Goal: Task Accomplishment & Management: Use online tool/utility

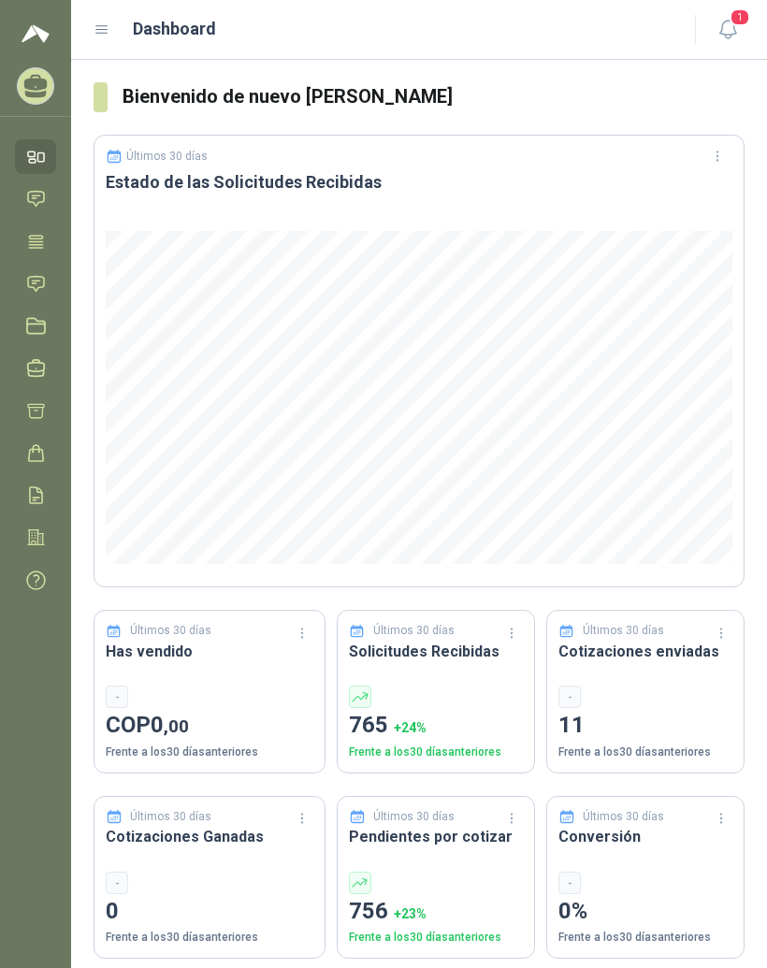
click at [105, 29] on icon at bounding box center [102, 30] width 17 height 17
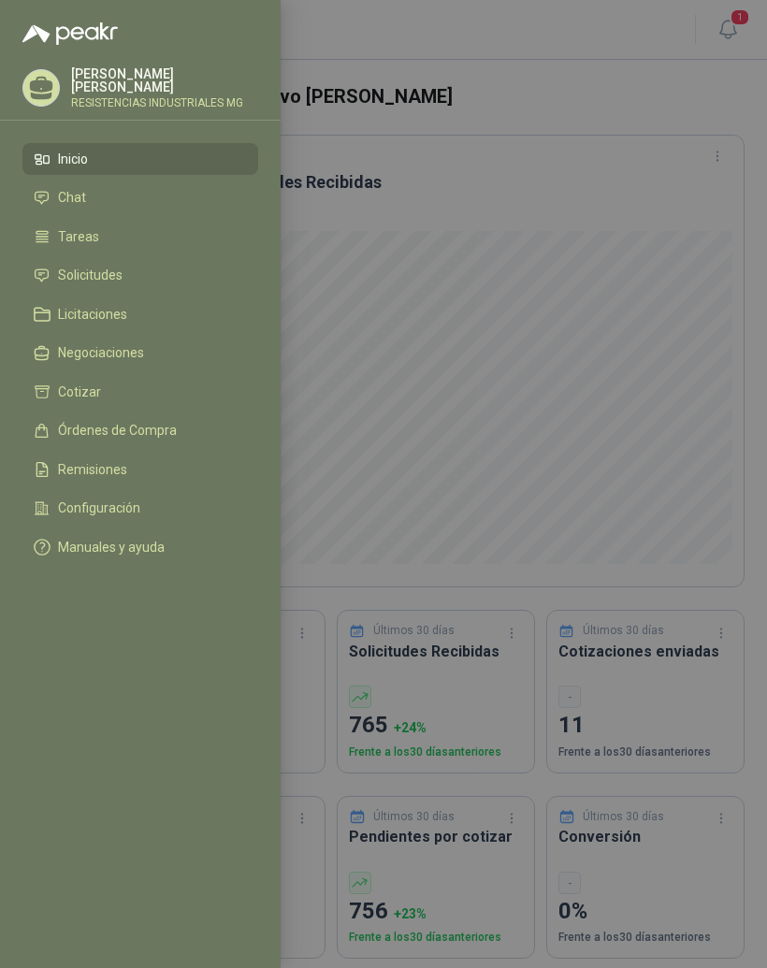
click at [75, 275] on span "Solicitudes" at bounding box center [90, 274] width 65 height 15
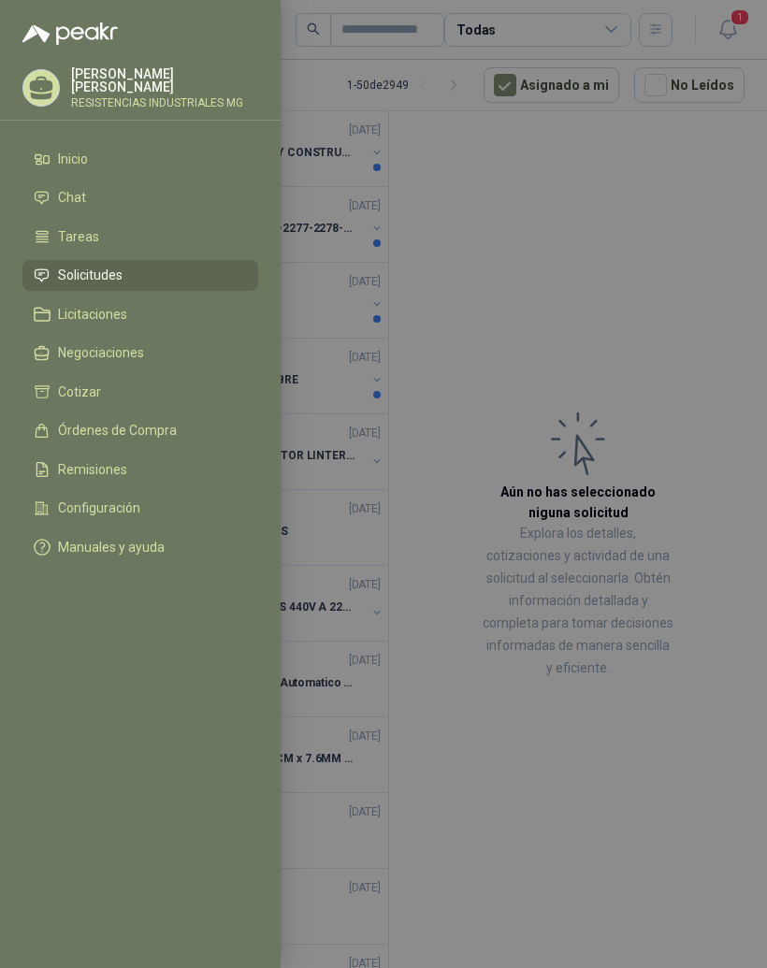
click at [724, 419] on div at bounding box center [383, 484] width 767 height 968
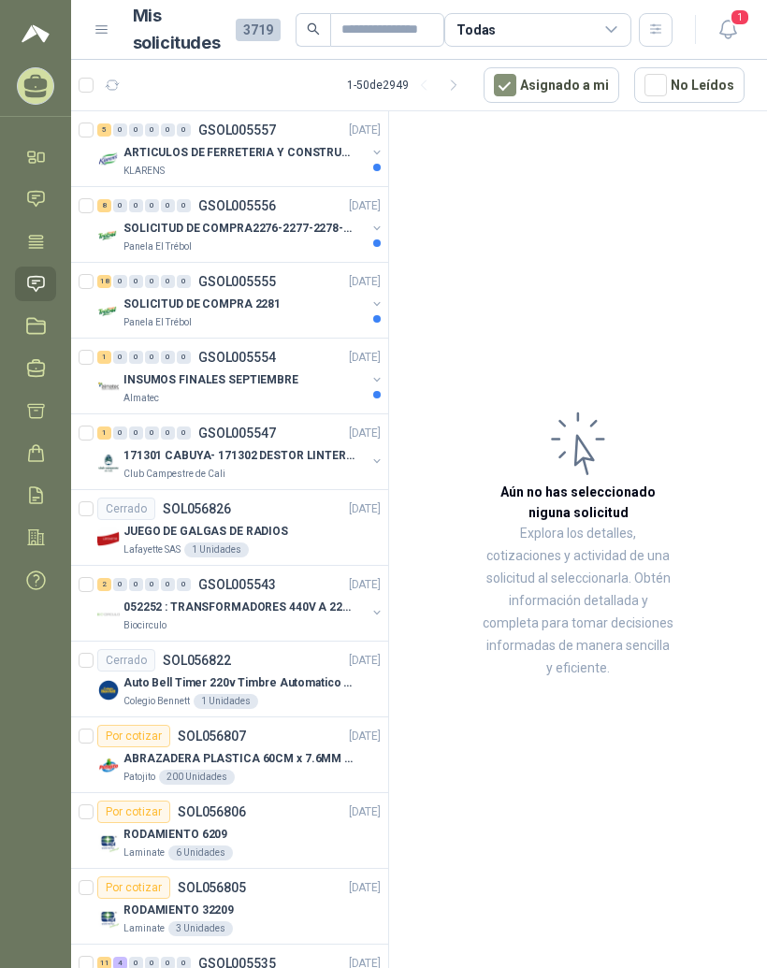
click at [124, 136] on div "0" at bounding box center [120, 129] width 14 height 13
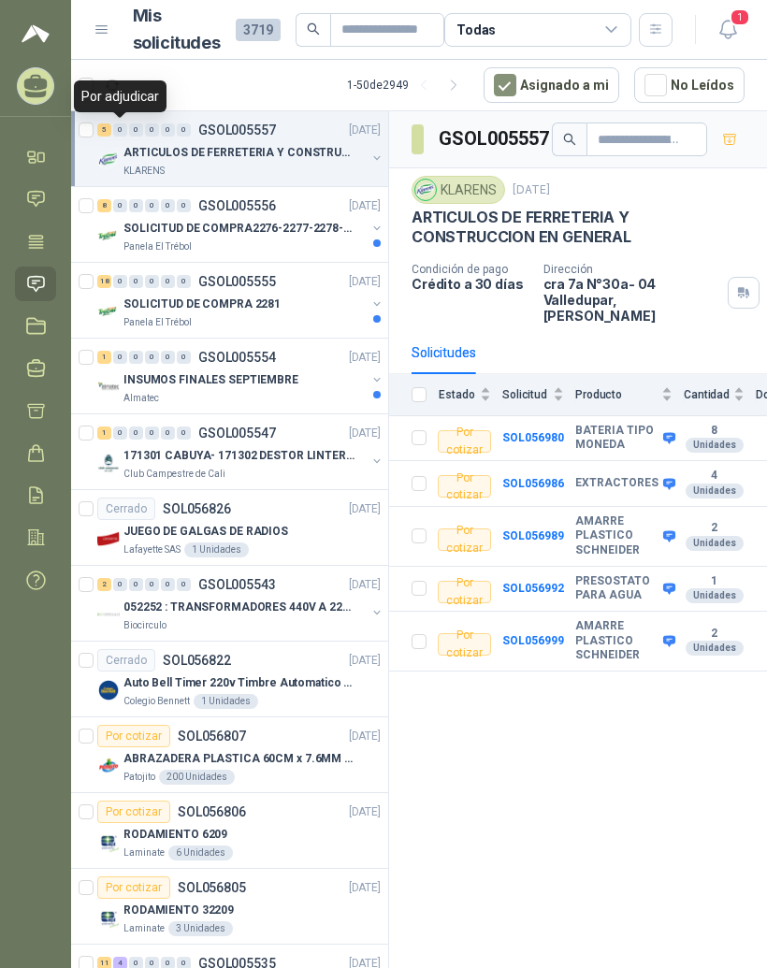
click at [115, 225] on img at bounding box center [108, 235] width 22 height 22
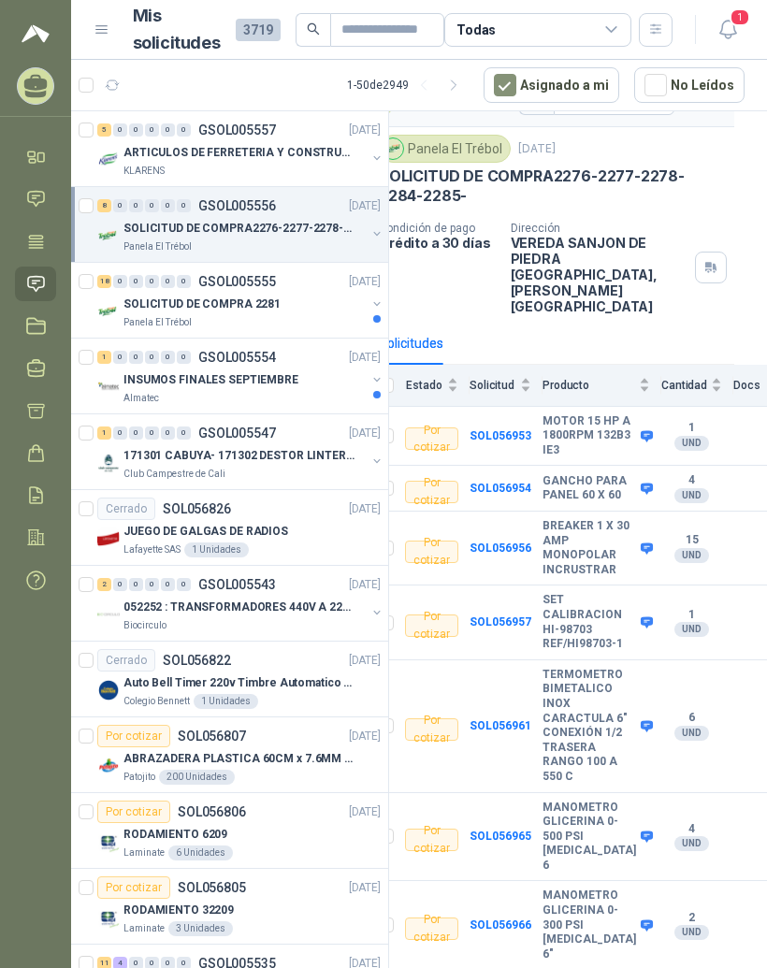
scroll to position [23, 0]
click at [115, 275] on div "0" at bounding box center [120, 281] width 14 height 13
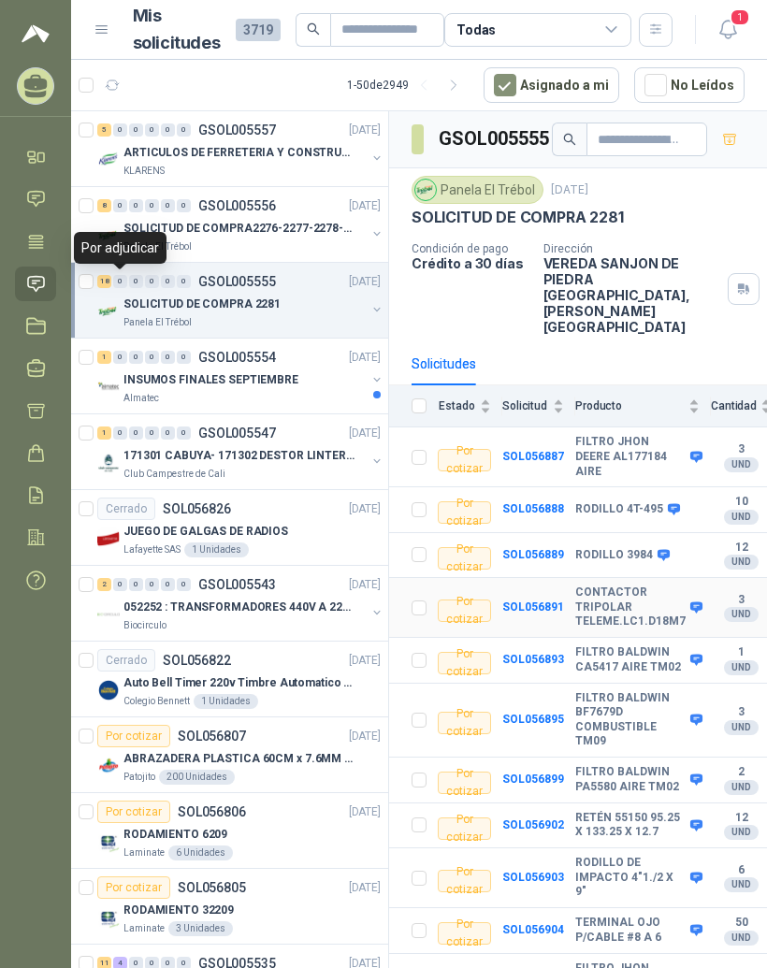
click at [638, 585] on b "CONTACTOR TRIPOLAR TELEME.LC1.D18M7" at bounding box center [630, 607] width 110 height 44
click at [628, 585] on b "CONTACTOR TRIPOLAR TELEME.LC1.D18M7" at bounding box center [630, 607] width 110 height 44
click at [549, 600] on b "SOL056891" at bounding box center [533, 606] width 62 height 13
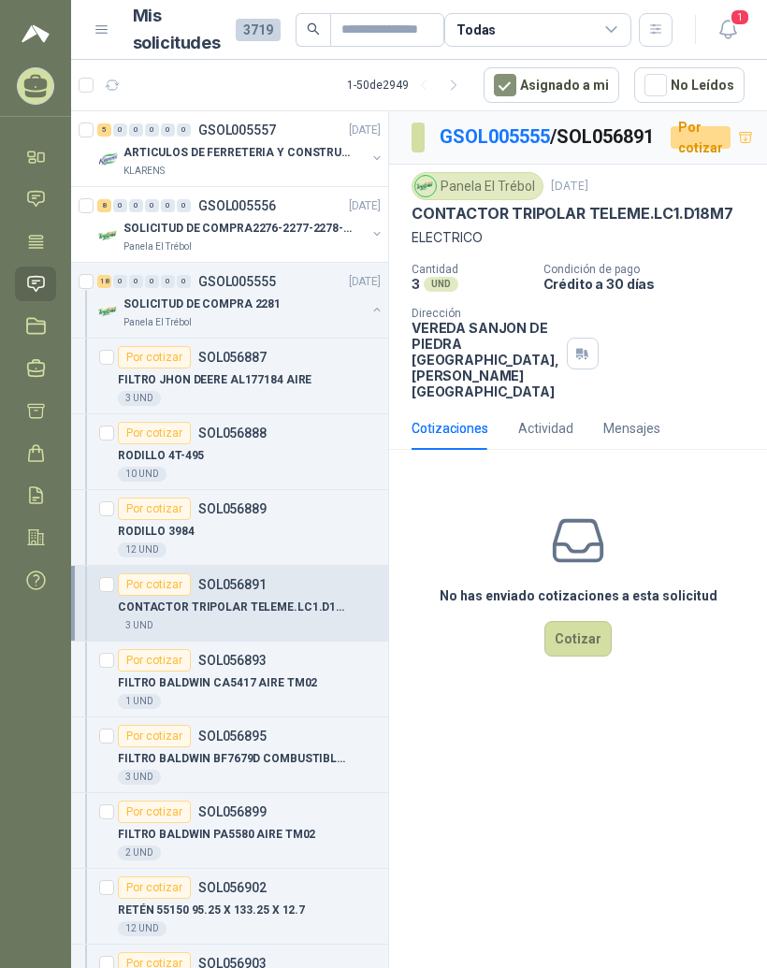
click at [602, 656] on button "Cotizar" at bounding box center [577, 639] width 67 height 36
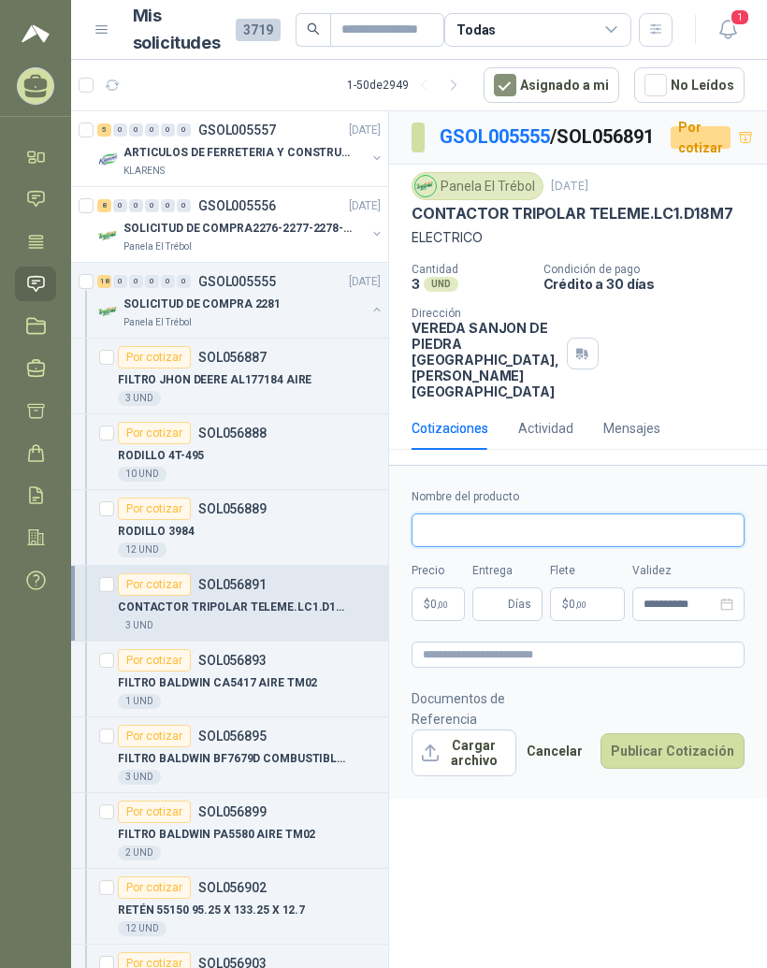
click at [602, 547] on input "Nombre del producto" at bounding box center [577, 530] width 333 height 34
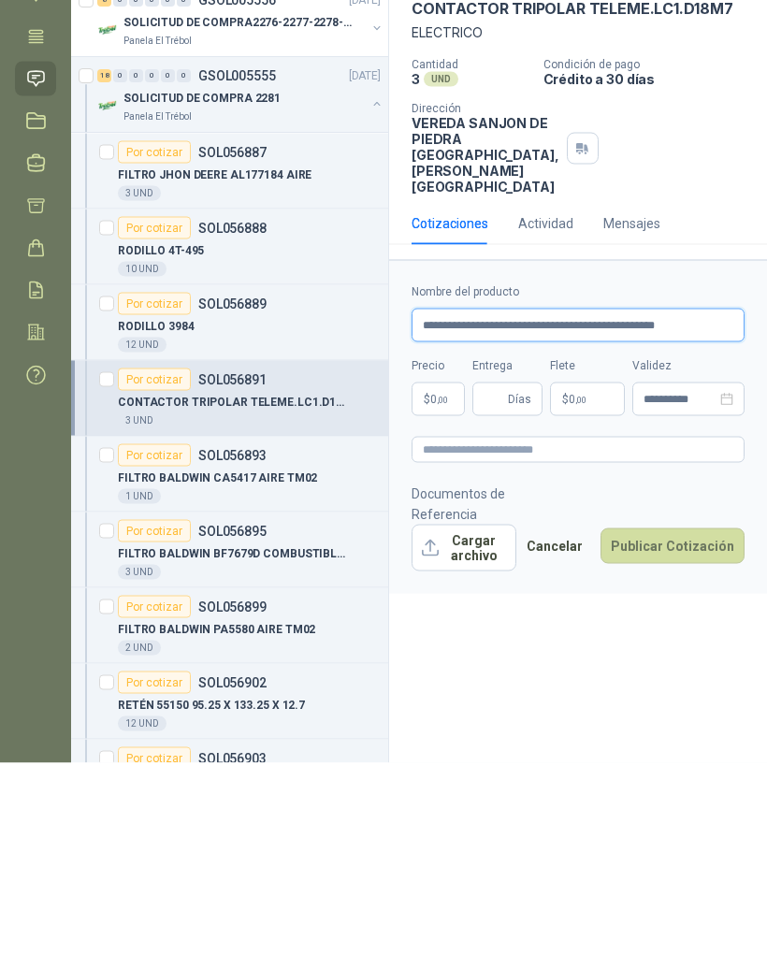
type input "**********"
click at [444, 425] on body "[PERSON_NAME] RESISTENCIAS INDUSTRIALES MG Inicio Chat Tareas Solicitudes Licit…" at bounding box center [383, 484] width 767 height 968
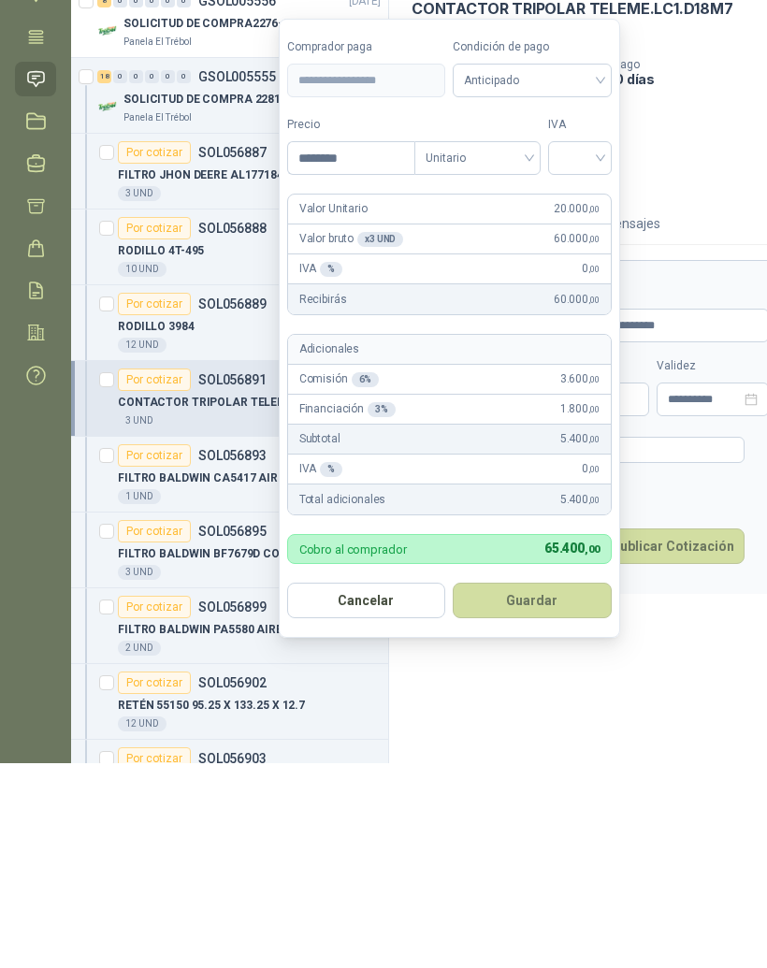
type input "*********"
click at [600, 347] on input "search" at bounding box center [582, 361] width 41 height 28
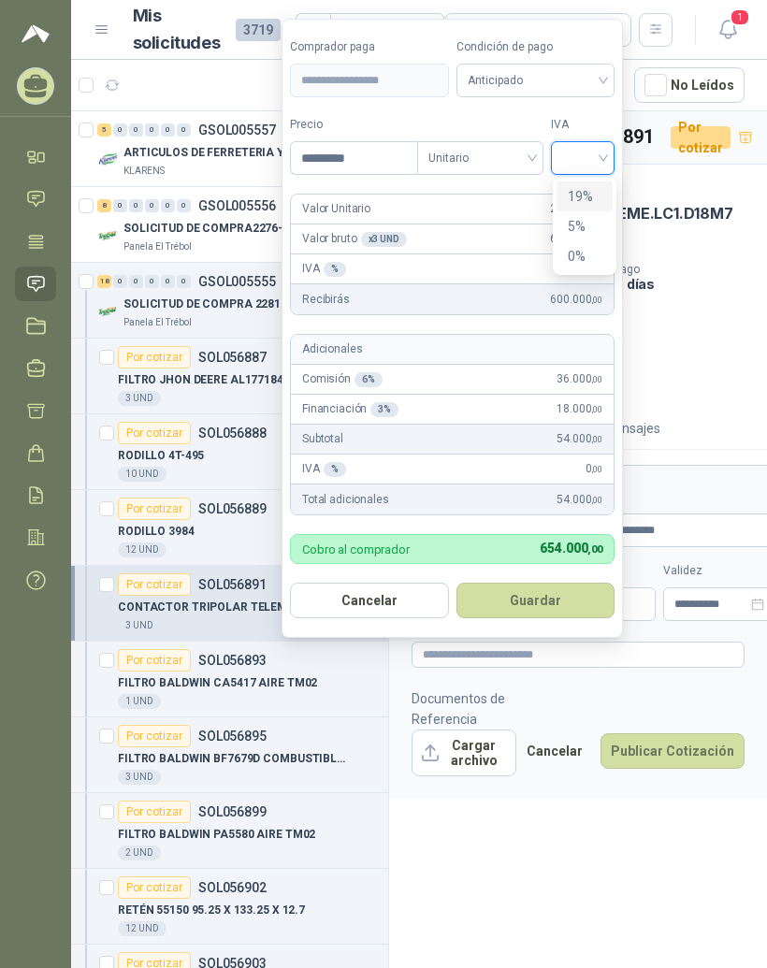
click at [598, 186] on div "19%" at bounding box center [585, 196] width 34 height 21
click at [605, 66] on span "Anticipado" at bounding box center [538, 80] width 138 height 28
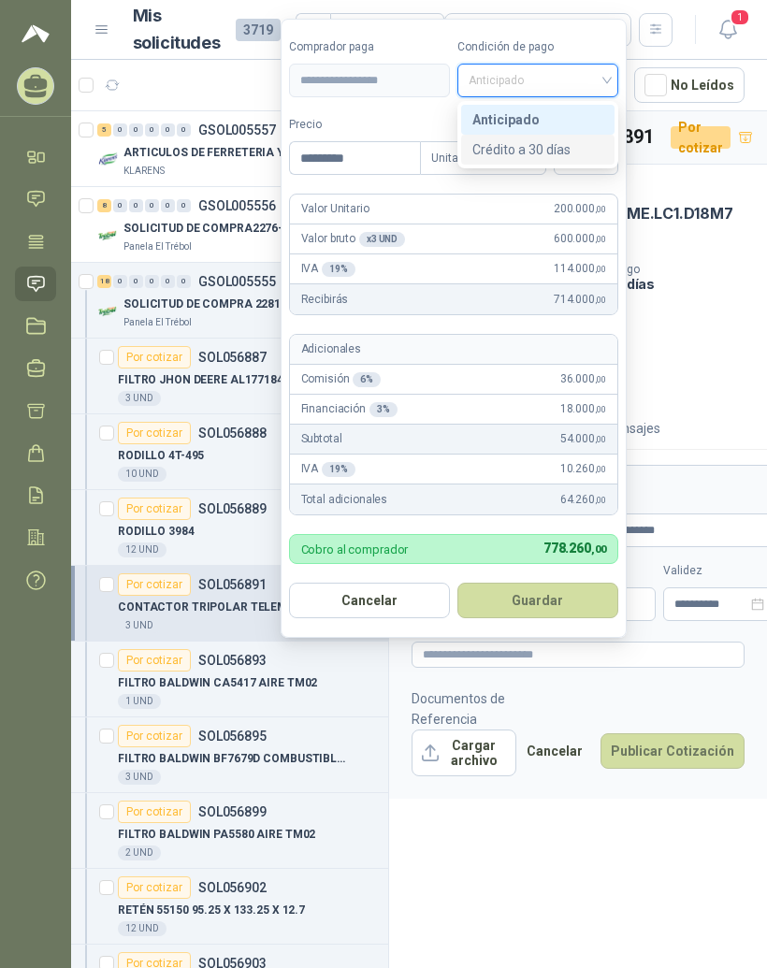
click at [571, 139] on div "Crédito a 30 días" at bounding box center [537, 149] width 131 height 21
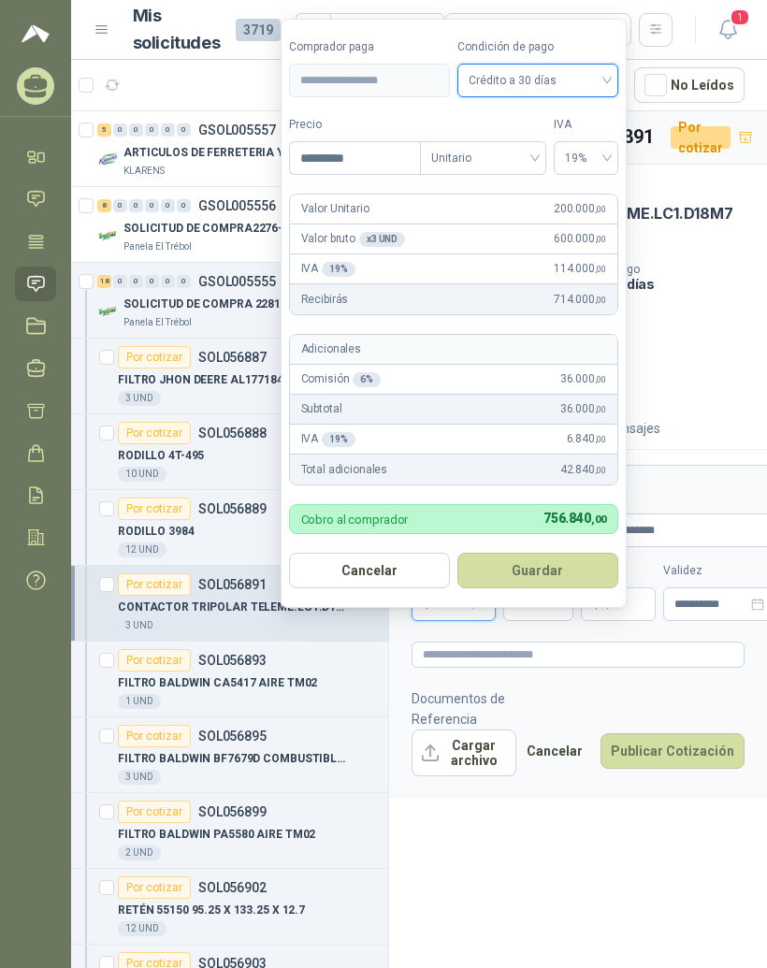
click at [585, 553] on button "Guardar" at bounding box center [537, 571] width 161 height 36
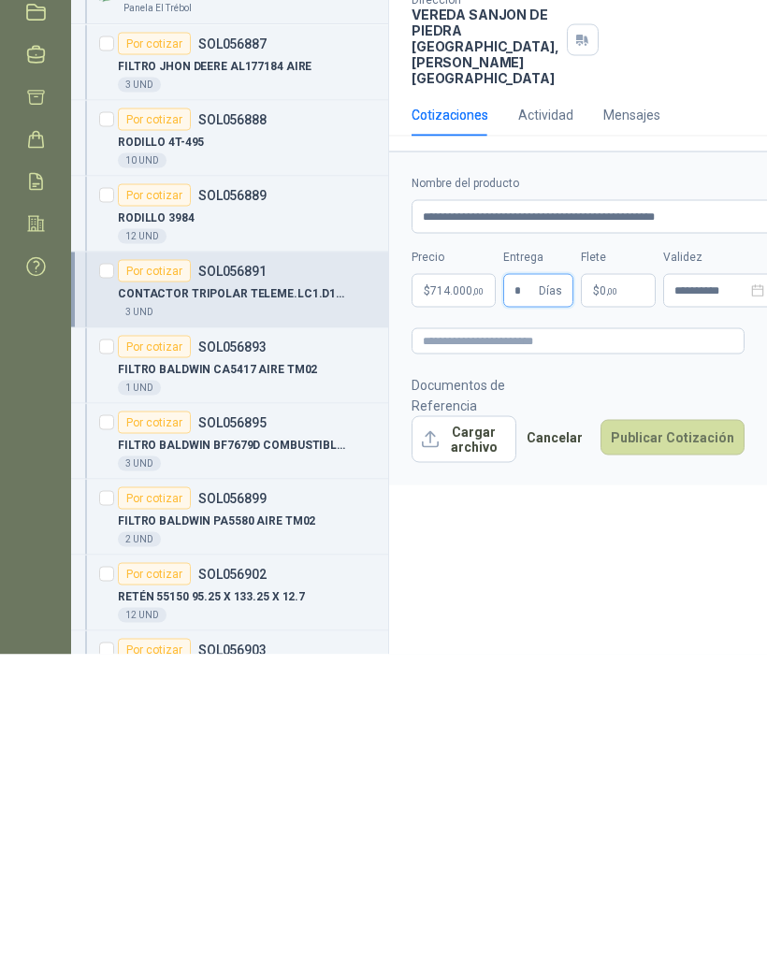
type input "*"
click at [643, 587] on p "$ 0 ,00" at bounding box center [618, 604] width 75 height 34
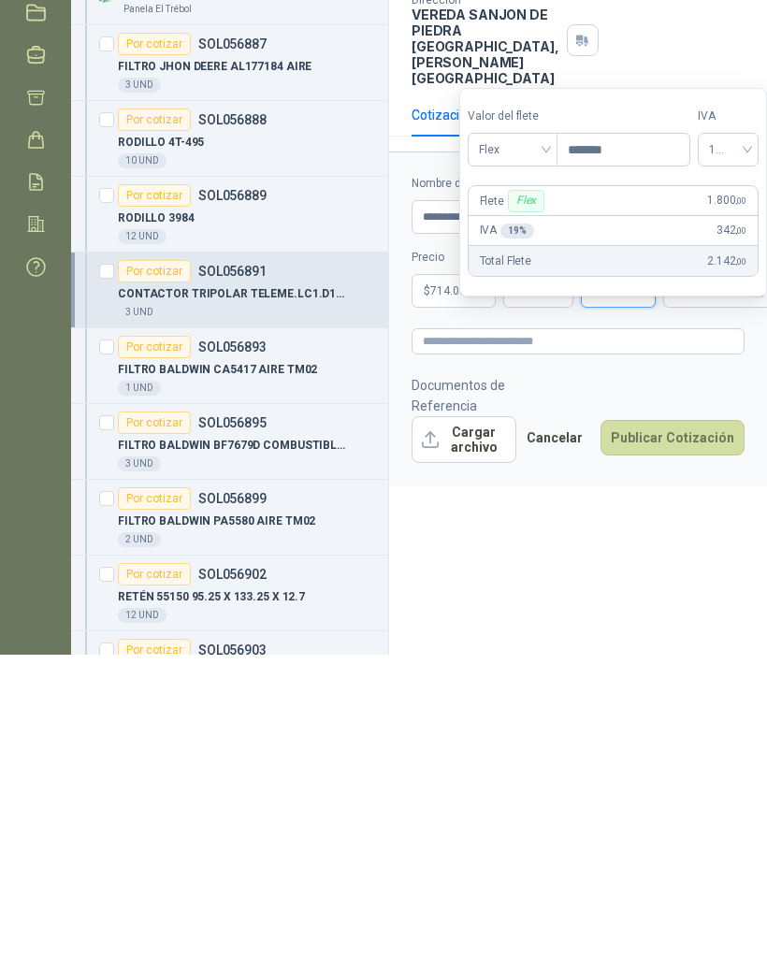
type input "********"
click at [639, 566] on div "**********" at bounding box center [578, 542] width 378 height 863
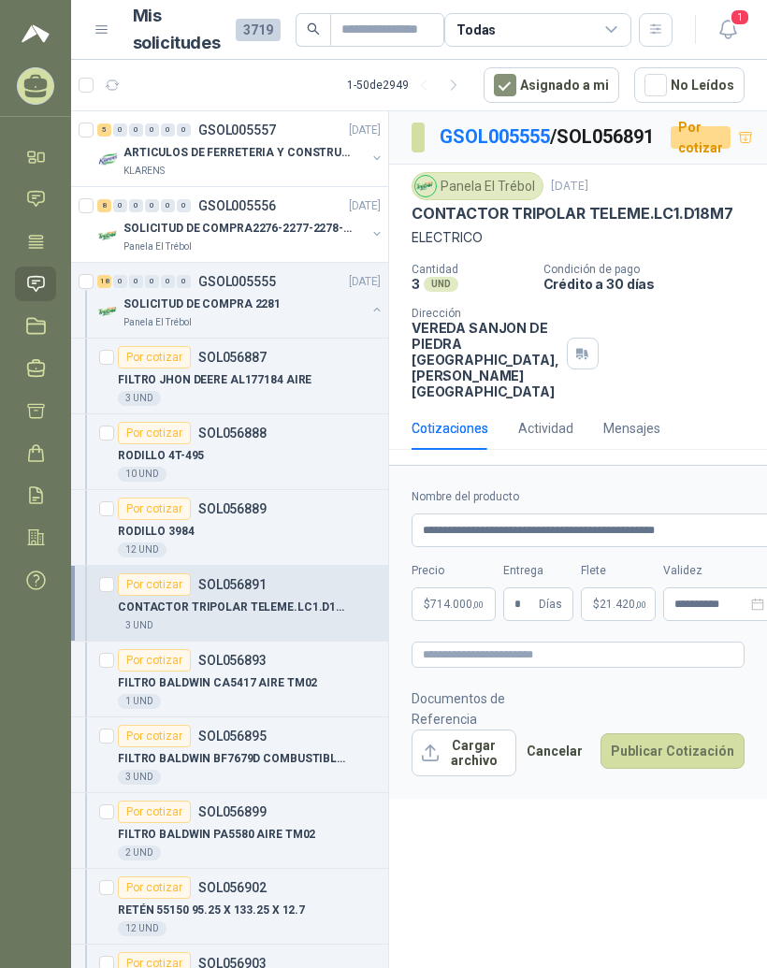
click at [693, 769] on button "Publicar Cotización" at bounding box center [672, 751] width 144 height 36
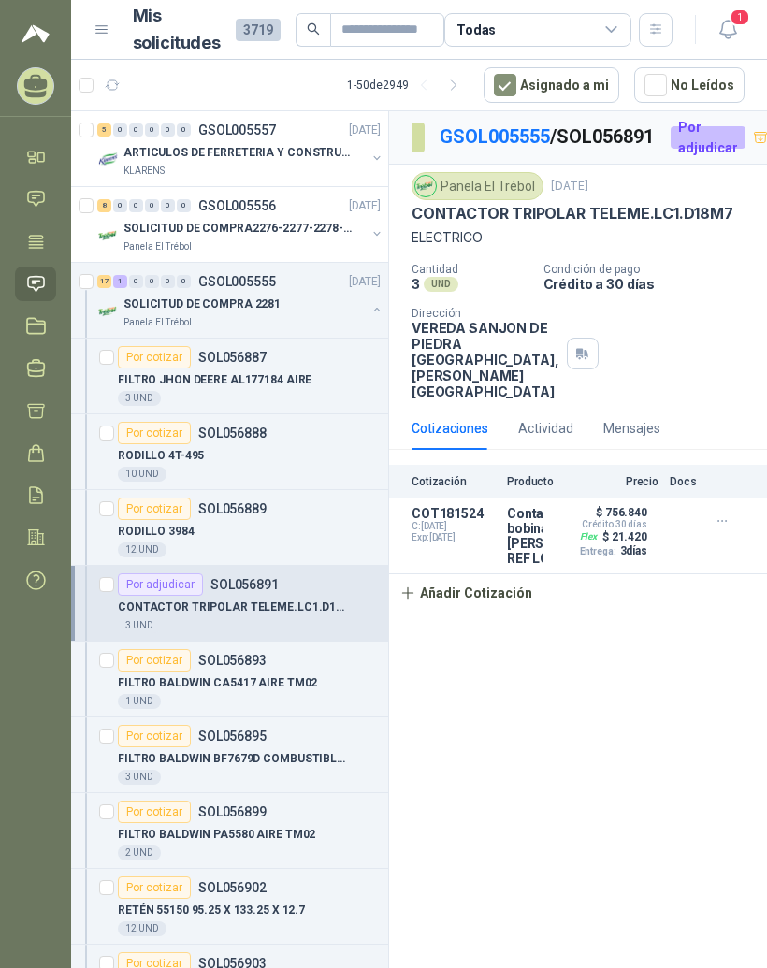
click at [288, 497] on div "Por cotizar SOL056889" at bounding box center [249, 508] width 263 height 22
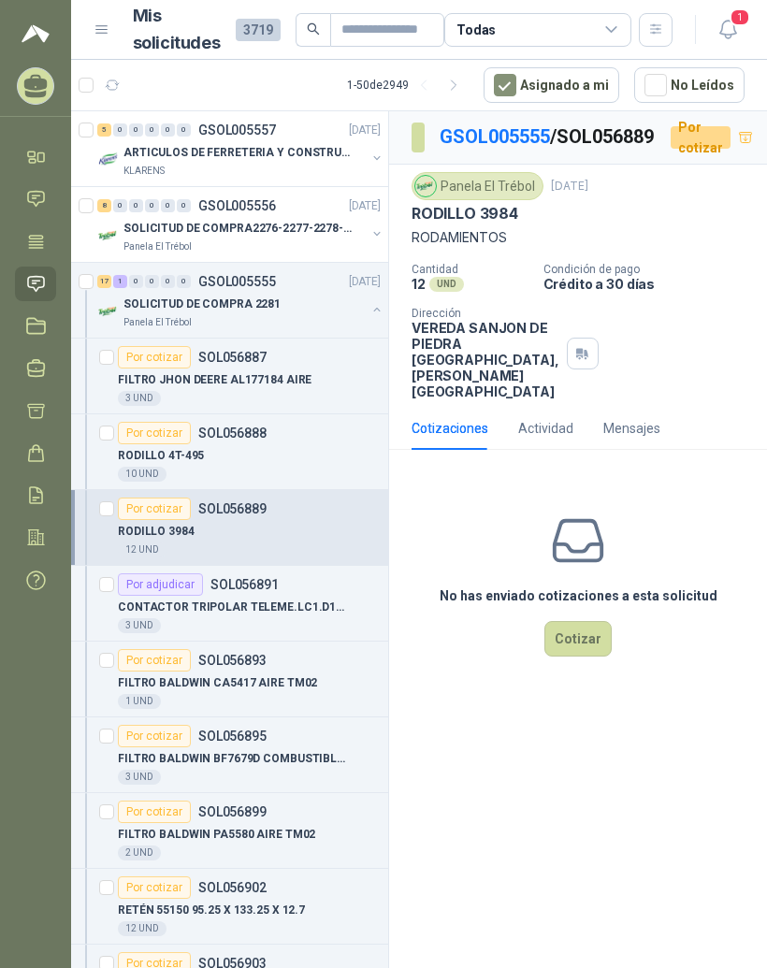
click at [519, 125] on link "GSOL005555" at bounding box center [495, 136] width 110 height 22
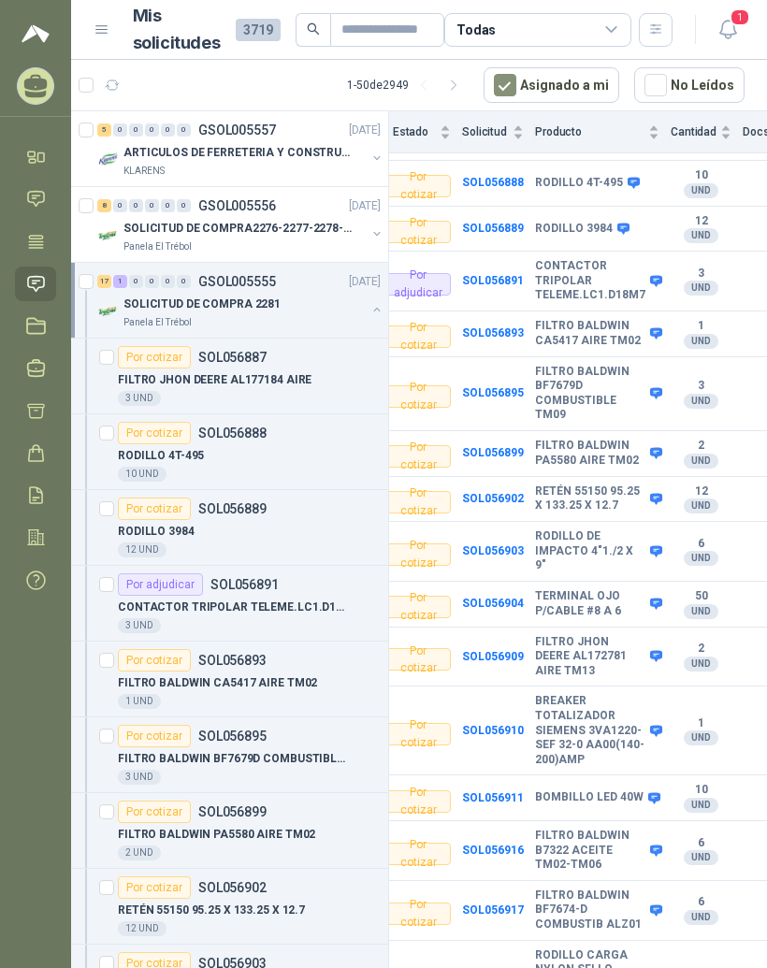
scroll to position [333, 33]
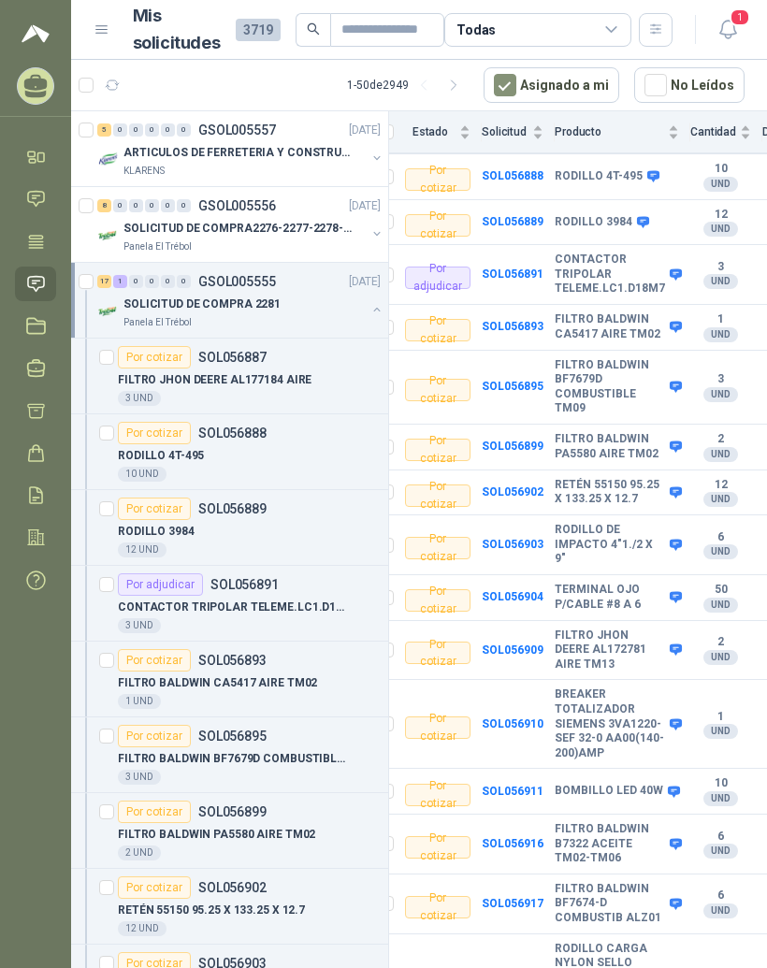
click at [564, 583] on b "TERMINAL OJO P/CABLE #8 A 6" at bounding box center [610, 597] width 110 height 29
click at [532, 590] on b "SOL056904" at bounding box center [513, 596] width 62 height 13
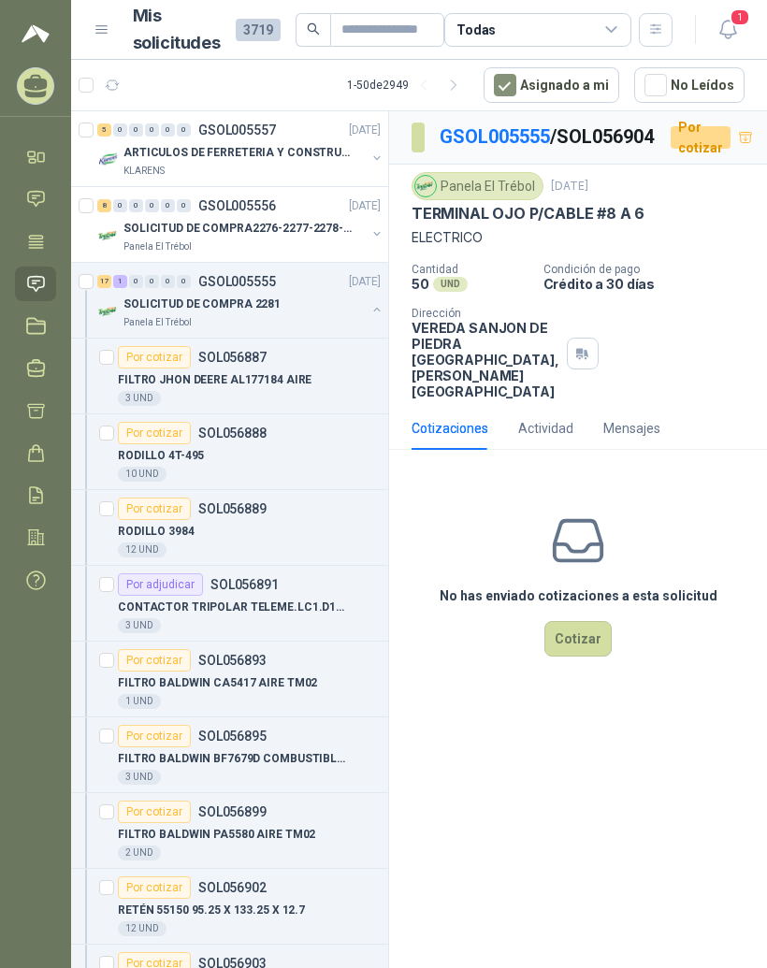
click at [509, 125] on link "GSOL005555" at bounding box center [495, 136] width 110 height 22
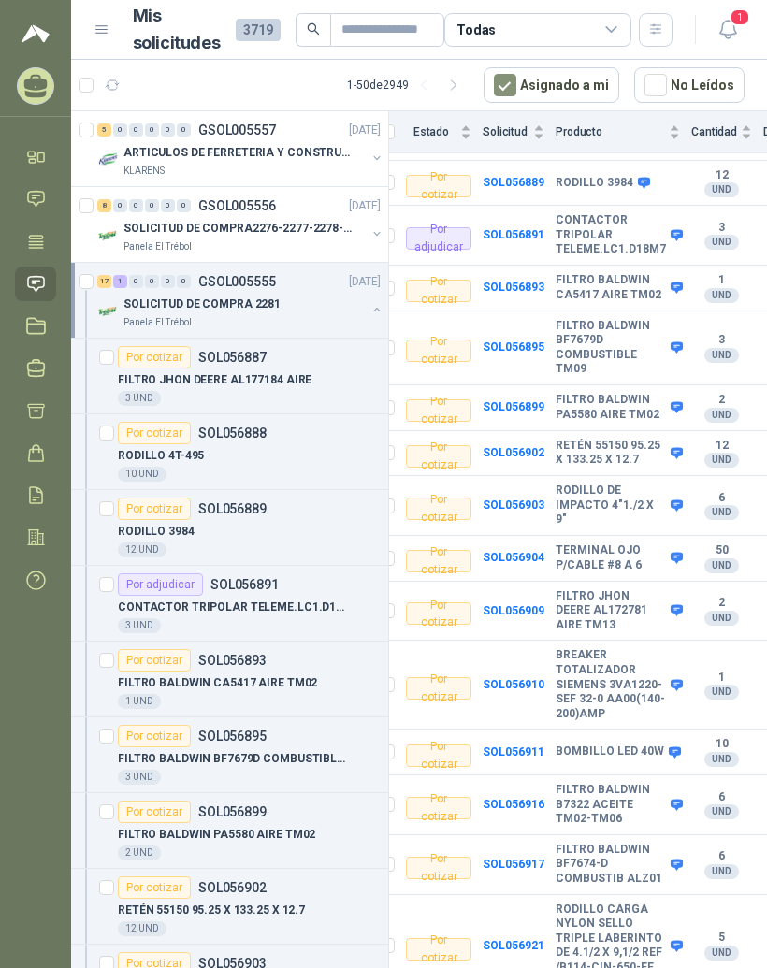
scroll to position [373, 33]
click at [578, 647] on b "BREAKER TOTALIZADOR SIEMENS 3VA1220-SEF 32-0 AA00(140-200)AMP" at bounding box center [610, 683] width 110 height 73
click at [532, 677] on b "SOL056910" at bounding box center [513, 683] width 62 height 13
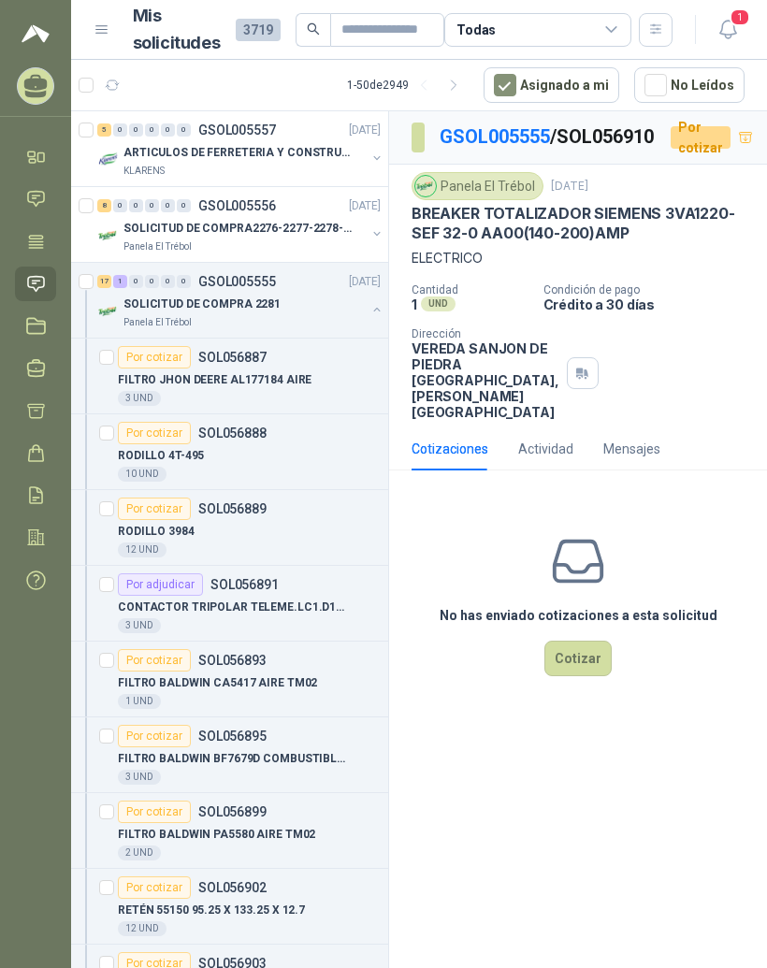
click at [513, 125] on link "GSOL005555" at bounding box center [495, 136] width 110 height 22
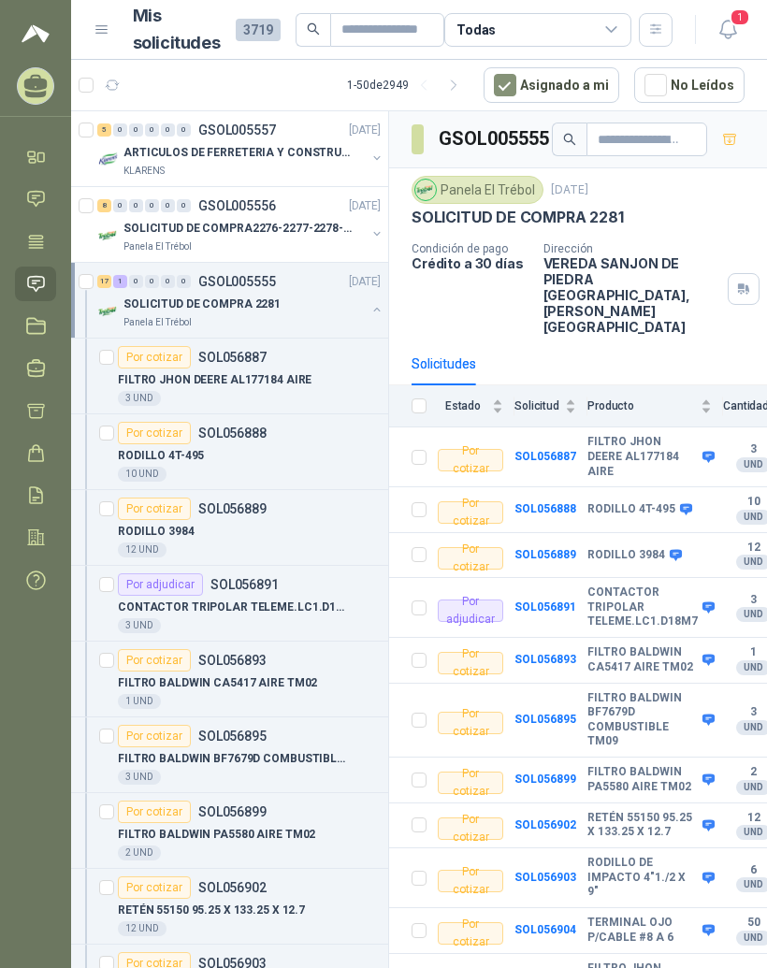
click at [106, 199] on div "8" at bounding box center [104, 205] width 14 height 13
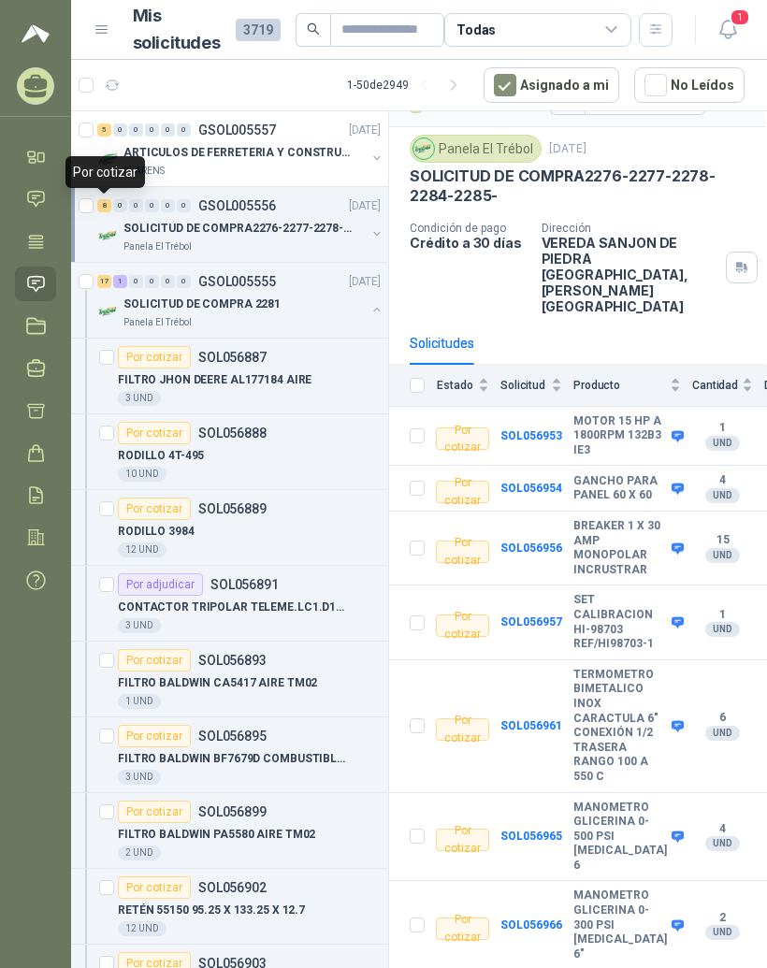
scroll to position [41, 2]
click at [596, 678] on b "TERMOMETRO BIMETALICO INOX CARACTULA 6" CONEXIÓN 1/2 TRASERA RANGO 100 A 550 C" at bounding box center [620, 726] width 94 height 117
click at [538, 719] on b "SOL056961" at bounding box center [531, 725] width 62 height 13
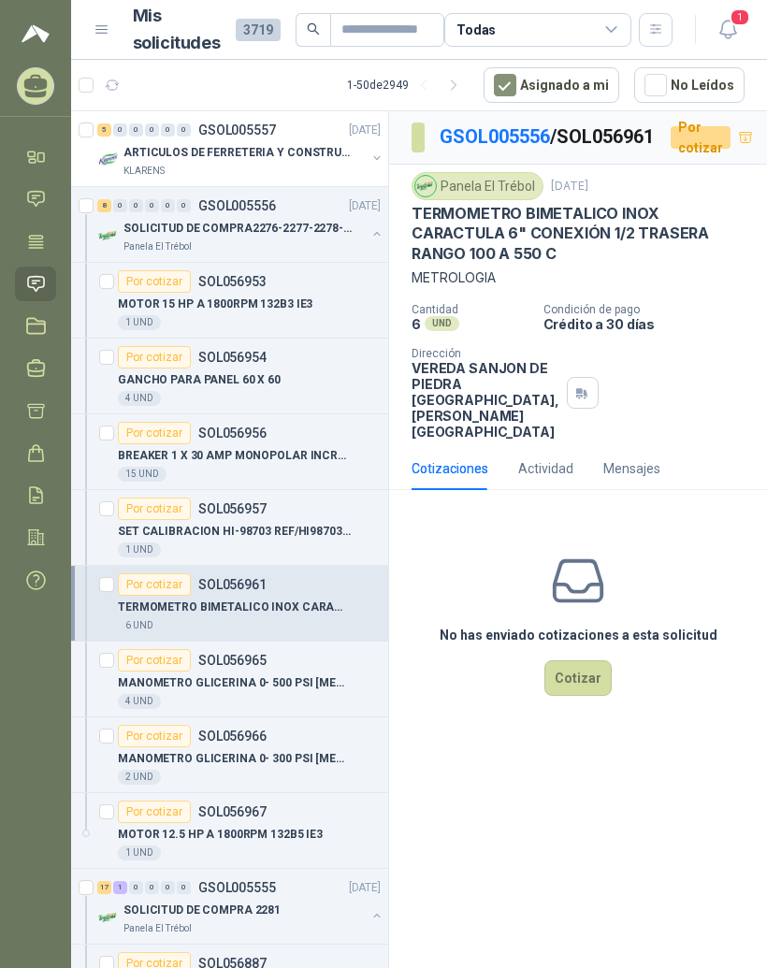
click at [527, 125] on link "GSOL005556" at bounding box center [495, 136] width 110 height 22
